Goal: Find specific page/section: Find specific page/section

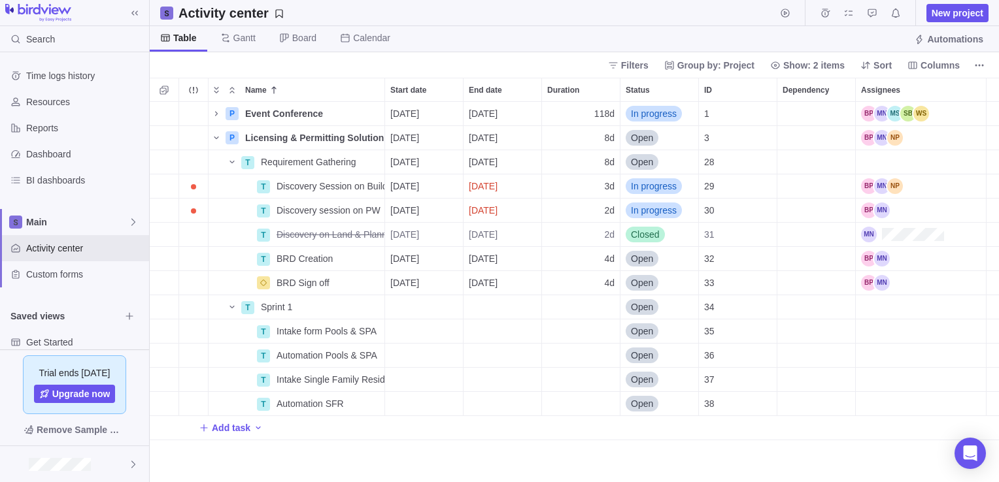
scroll to position [371, 839]
click at [192, 184] on span "Trouble indication" at bounding box center [193, 187] width 18 height 18
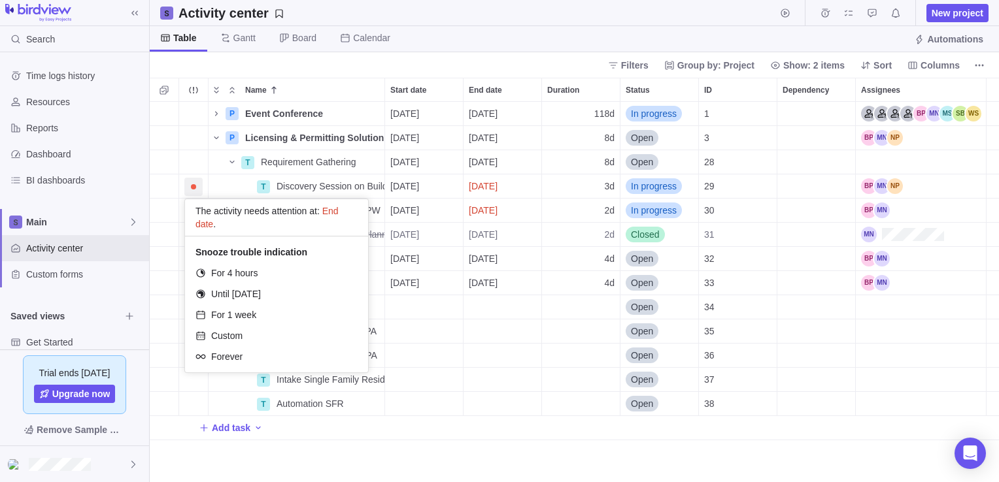
click at [660, 12] on body "Search Time logs history Resources Reports Dashboard BI dashboards Main Activit…" at bounding box center [499, 241] width 999 height 482
